Goal: Information Seeking & Learning: Find specific fact

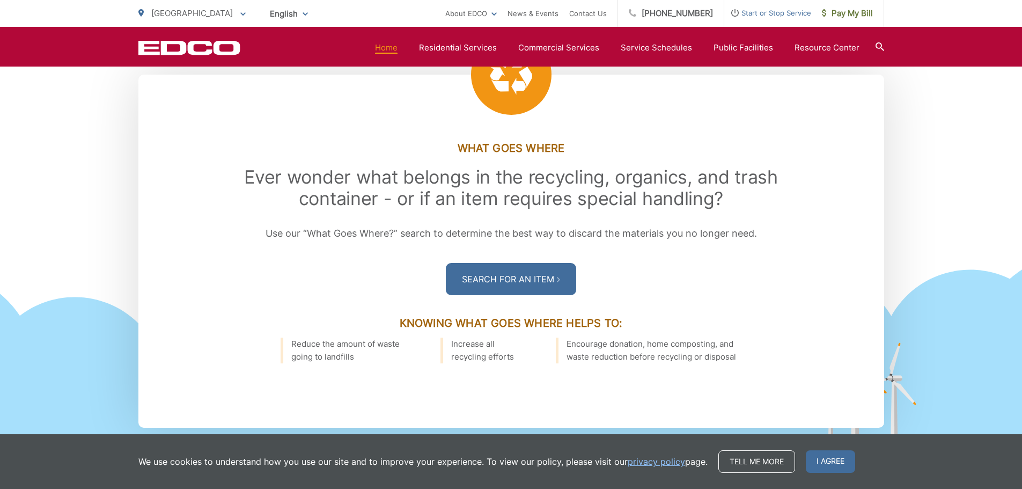
scroll to position [1502, 0]
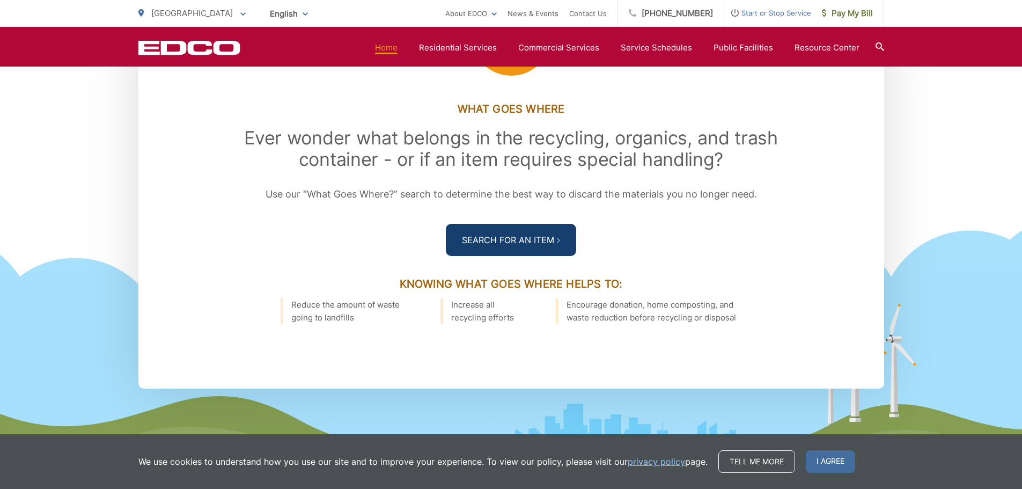
click at [557, 237] on span at bounding box center [558, 239] width 3 height 13
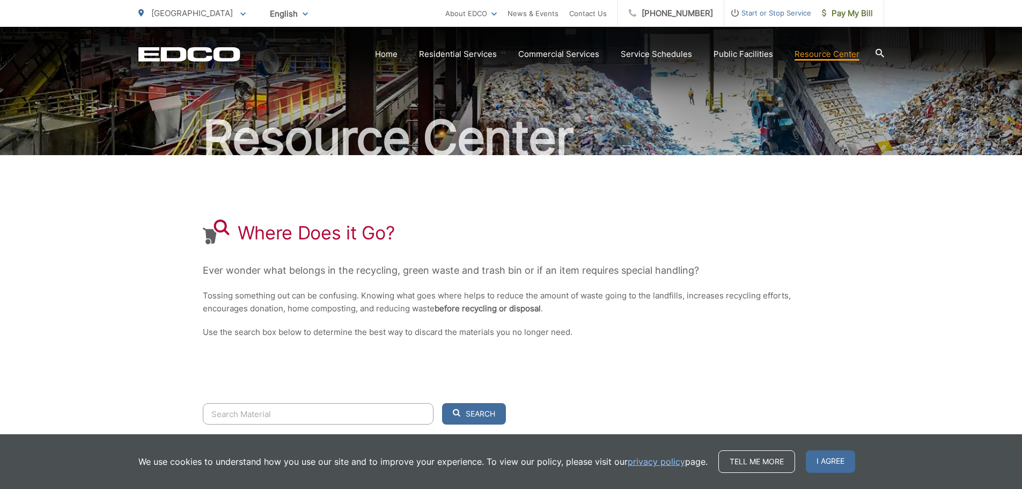
scroll to position [158, 0]
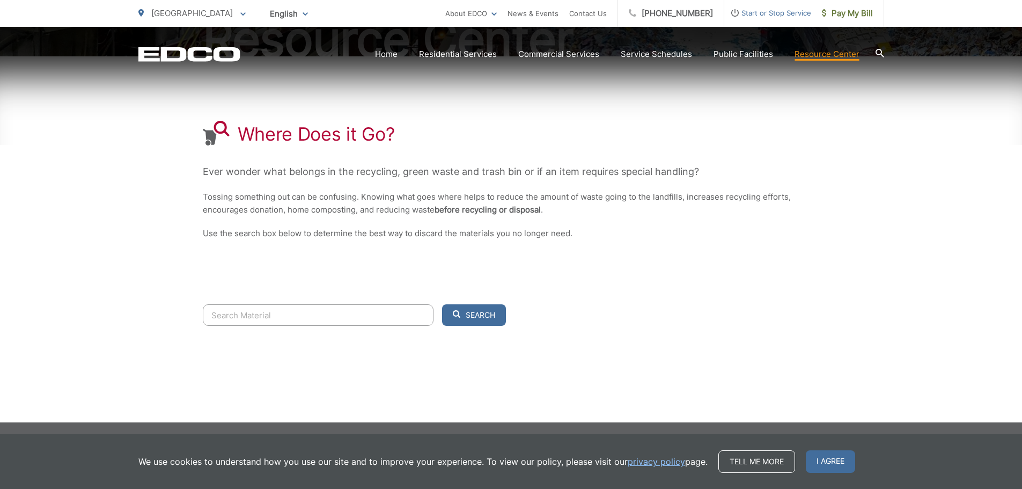
click at [286, 310] on input "Search" at bounding box center [318, 314] width 231 height 21
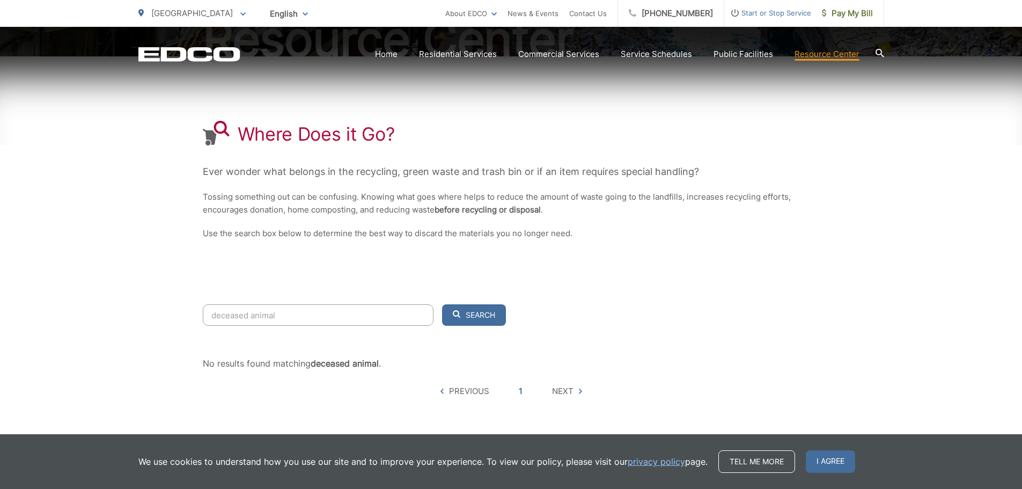
type input "deceased animal"
click at [442, 304] on button "Search" at bounding box center [474, 314] width 64 height 21
click at [478, 313] on span "Search" at bounding box center [481, 315] width 30 height 10
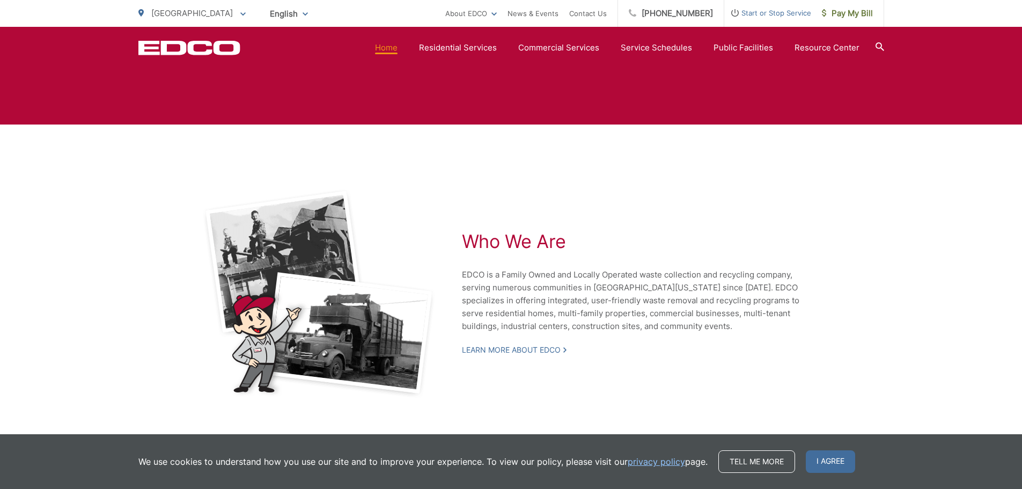
scroll to position [2294, 0]
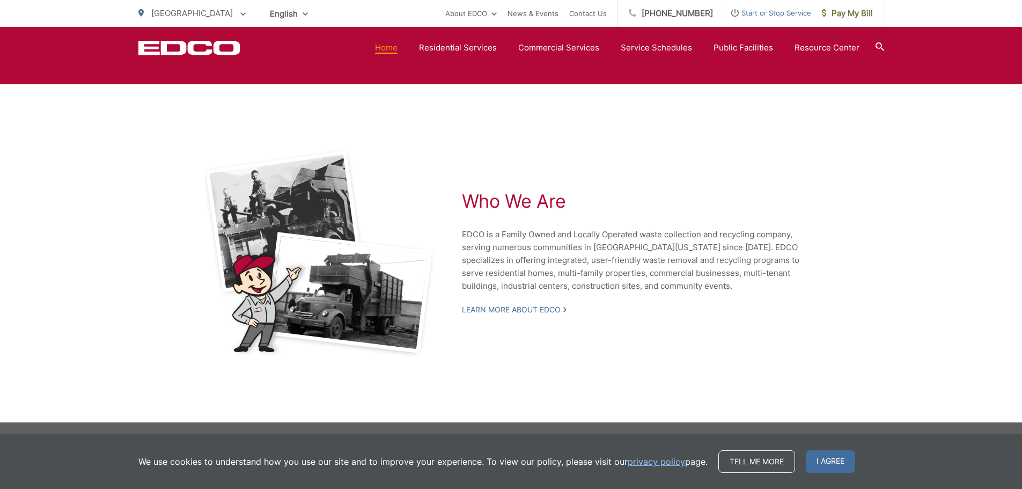
click at [827, 459] on span "I agree" at bounding box center [830, 461] width 49 height 23
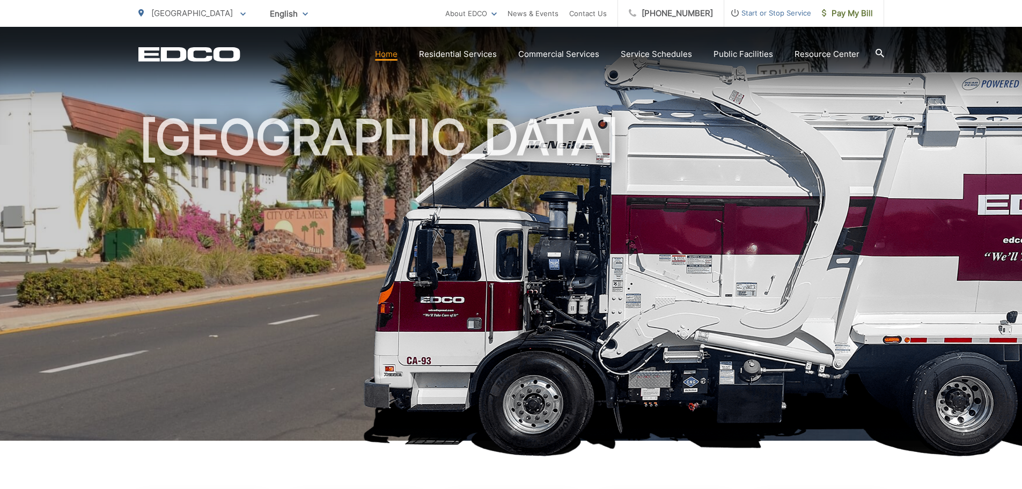
scroll to position [0, 0]
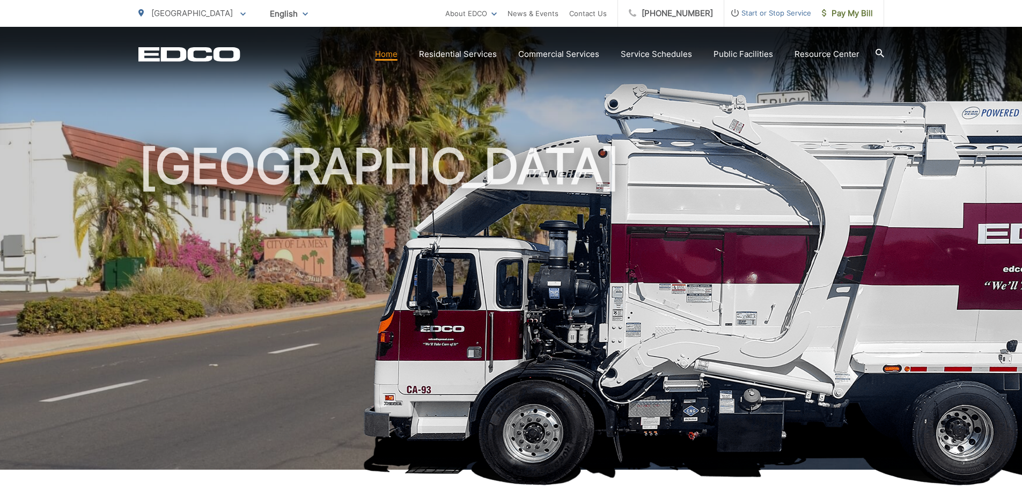
click at [183, 16] on span "[GEOGRAPHIC_DATA]" at bounding box center [192, 13] width 82 height 10
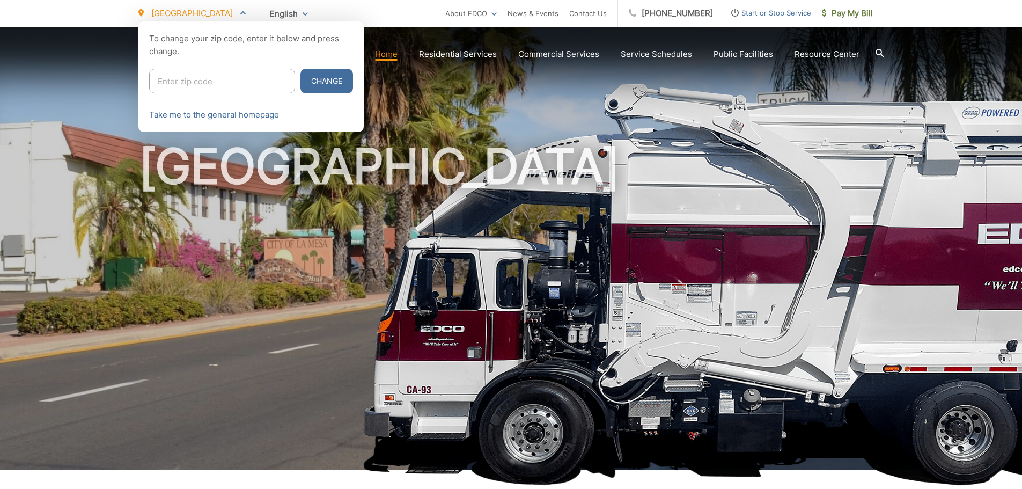
click at [183, 16] on span "[GEOGRAPHIC_DATA]" at bounding box center [192, 13] width 82 height 10
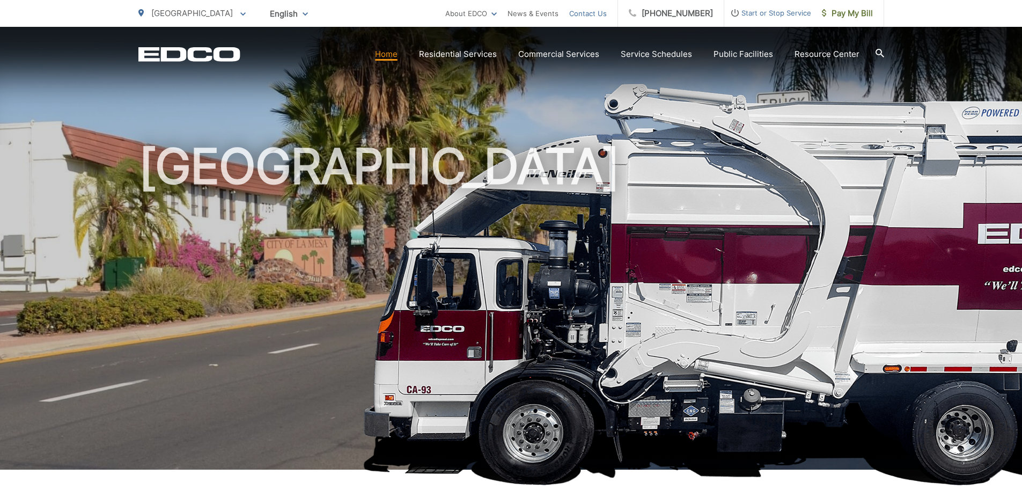
click at [602, 16] on link "Contact Us" at bounding box center [588, 13] width 38 height 13
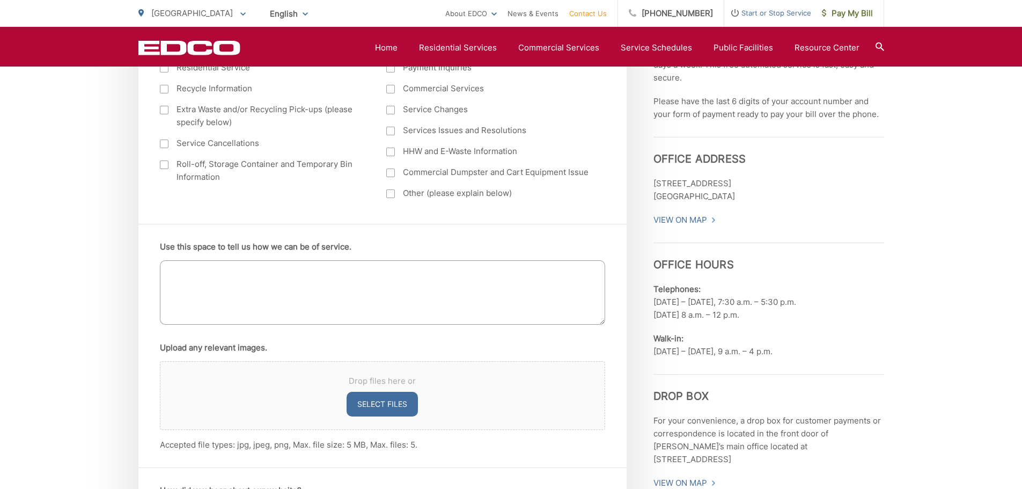
scroll to position [590, 0]
